Goal: Browse casually

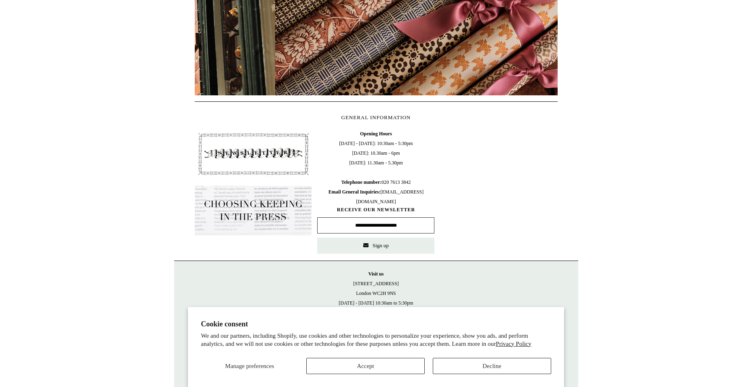
scroll to position [0, 726]
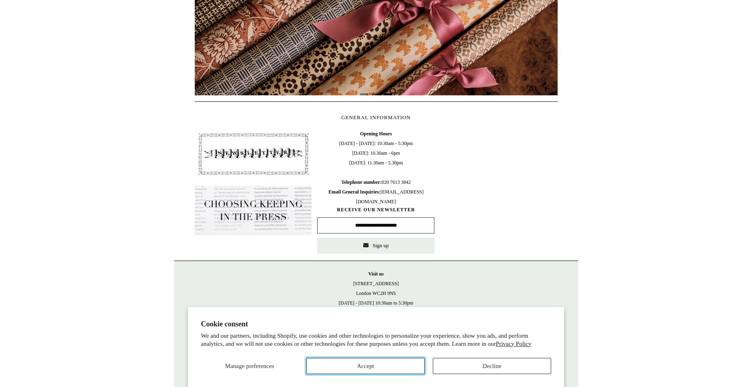
click at [413, 366] on button "Accept" at bounding box center [365, 366] width 118 height 16
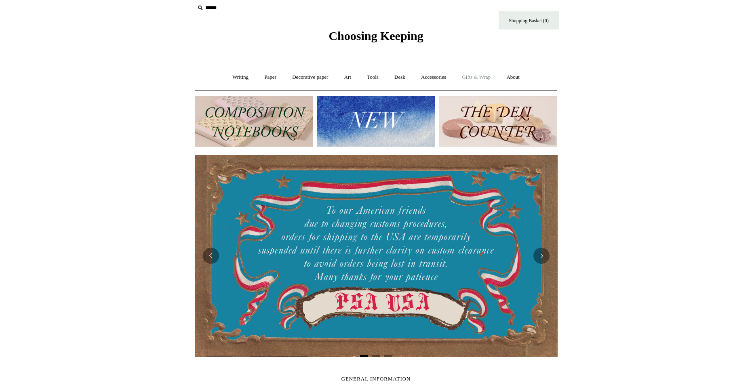
scroll to position [0, 0]
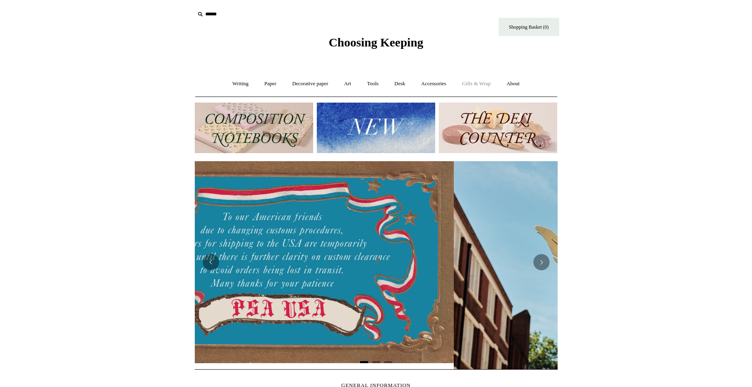
click at [467, 78] on link "Gifts & Wrap +" at bounding box center [476, 83] width 43 height 21
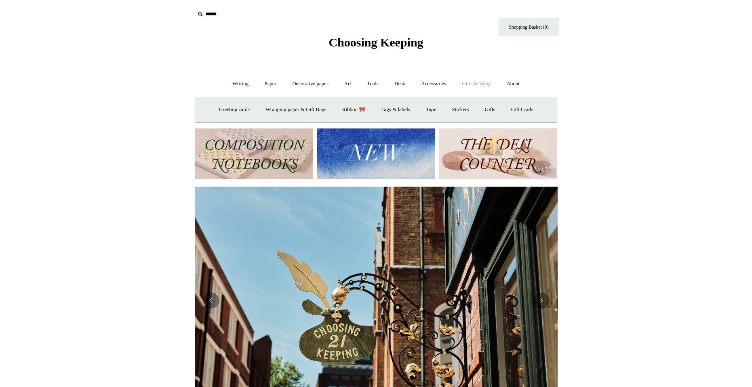
scroll to position [0, 363]
click at [363, 108] on link "Ribbon 🎀" at bounding box center [354, 109] width 38 height 21
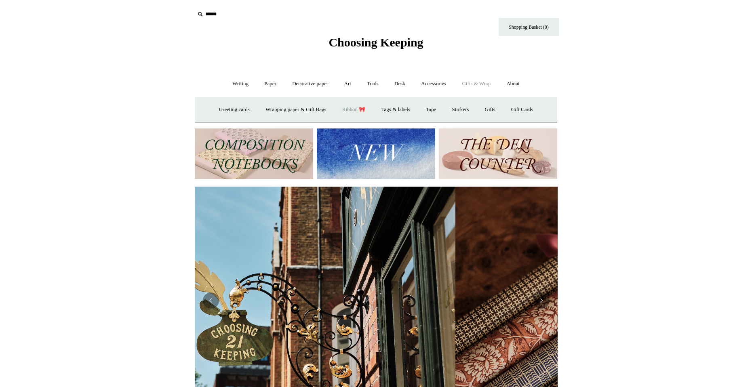
scroll to position [0, 599]
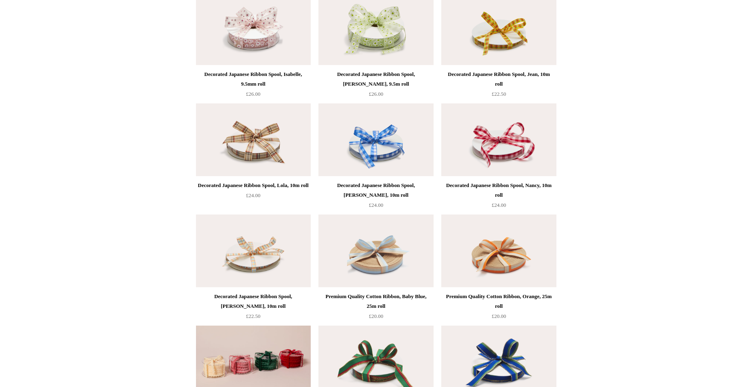
scroll to position [81, 0]
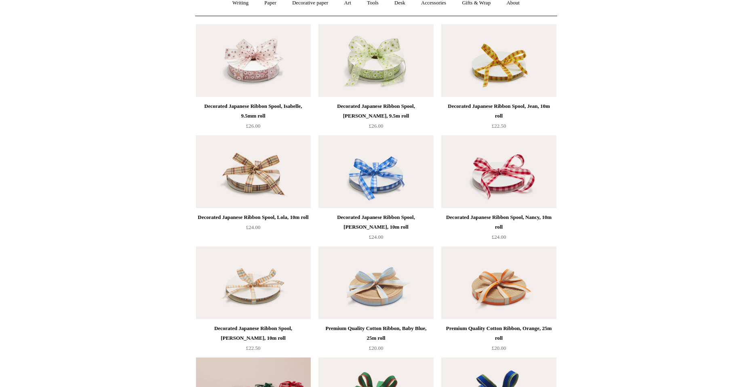
click at [364, 105] on div "Decorated Japanese Ribbon Spool, [PERSON_NAME], 9.5m roll" at bounding box center [376, 110] width 111 height 19
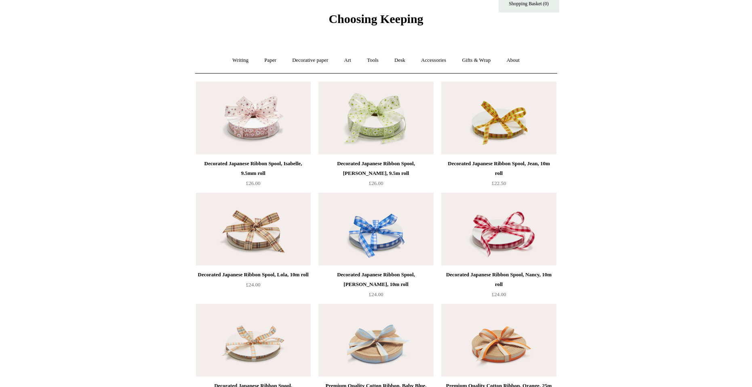
scroll to position [0, 0]
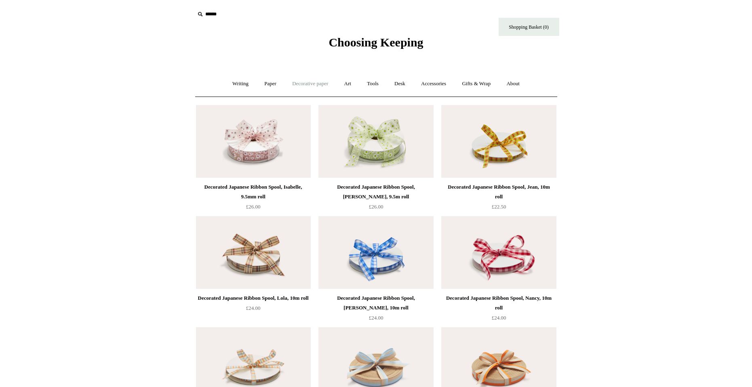
click at [291, 83] on link "Decorative paper +" at bounding box center [310, 83] width 51 height 21
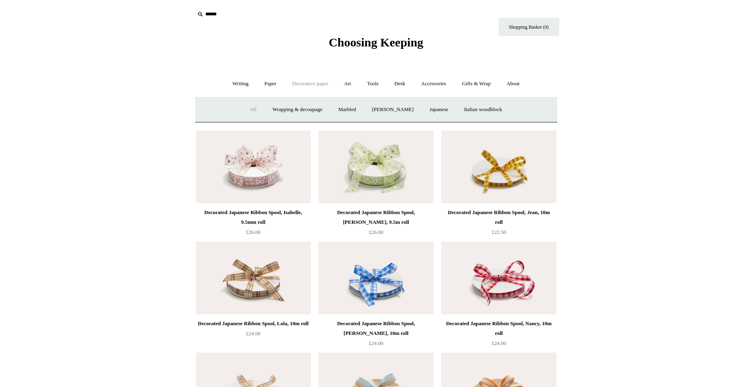
click at [255, 109] on link "All" at bounding box center [253, 109] width 21 height 21
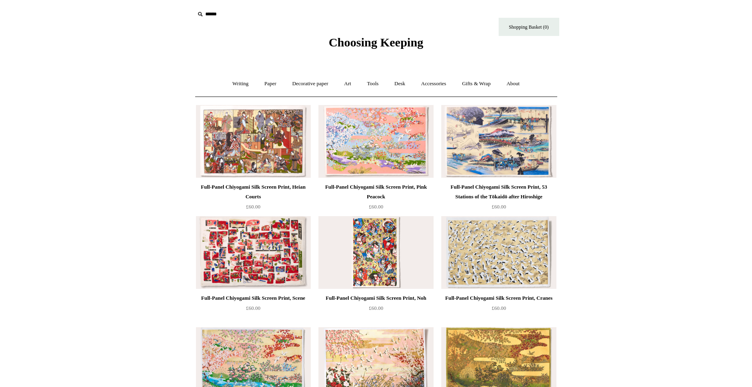
drag, startPoint x: 177, startPoint y: 88, endPoint x: 199, endPoint y: 24, distance: 67.2
click at [257, 80] on link "Paper +" at bounding box center [270, 83] width 27 height 21
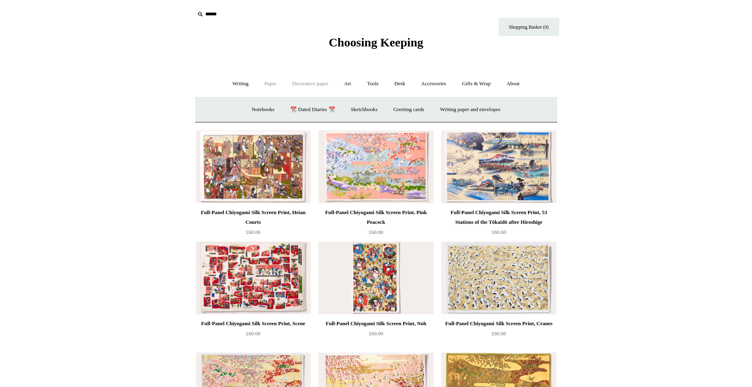
click at [301, 86] on link "Decorative paper +" at bounding box center [310, 83] width 51 height 21
click at [473, 79] on link "Gifts & Wrap +" at bounding box center [476, 83] width 43 height 21
click at [278, 110] on link "Wrapping paper & Gift Bags" at bounding box center [295, 109] width 75 height 21
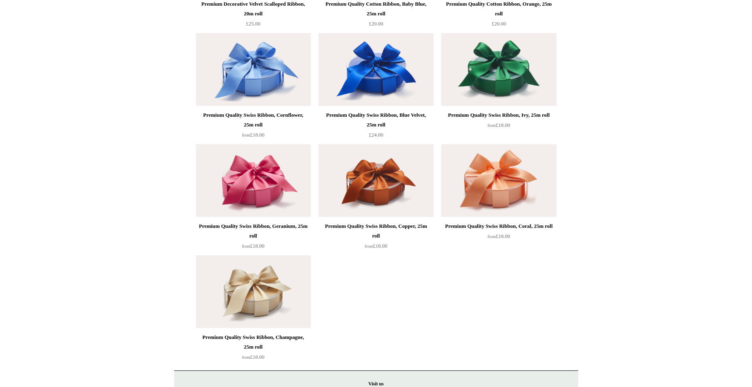
scroll to position [506, 0]
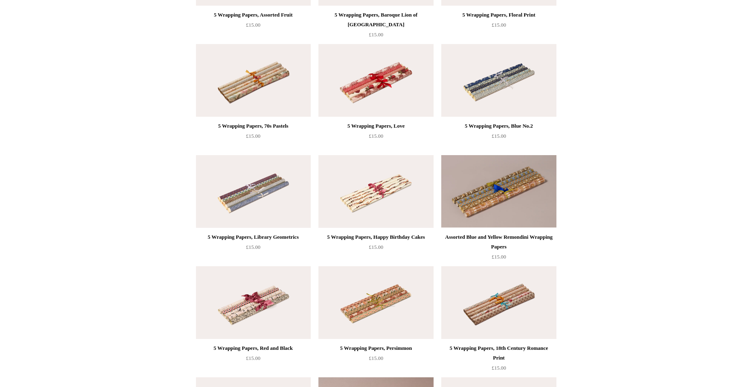
drag, startPoint x: 418, startPoint y: 140, endPoint x: 432, endPoint y: 51, distance: 90.0
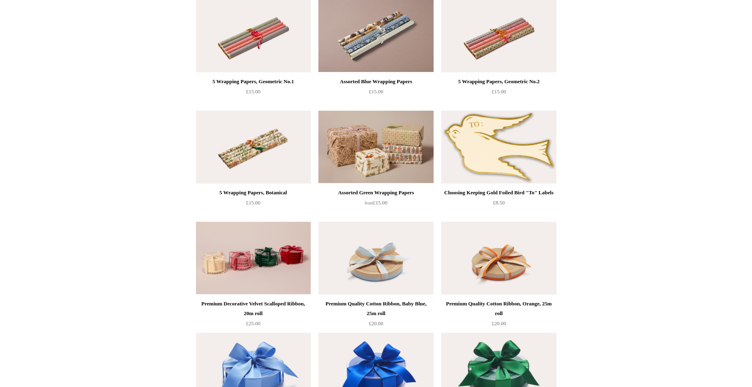
scroll to position [889, 0]
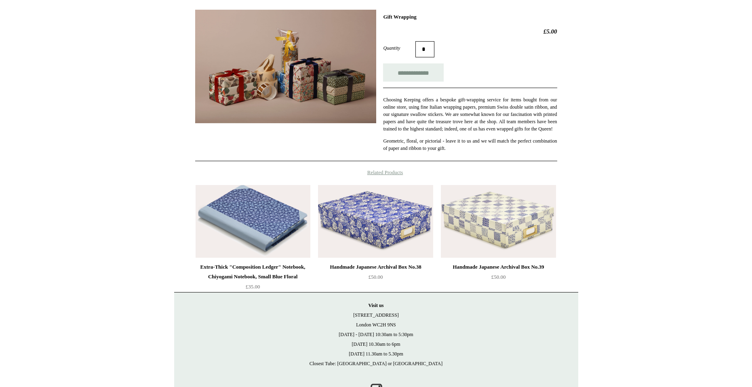
scroll to position [154, 0]
